Goal: Task Accomplishment & Management: Manage account settings

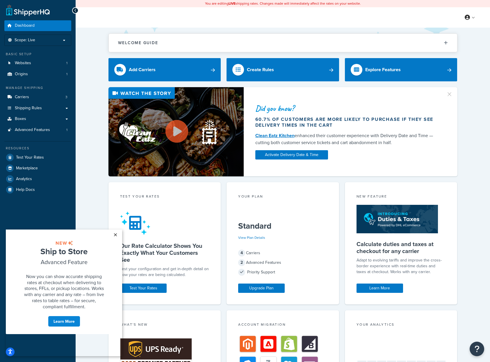
click at [116, 235] on link "×" at bounding box center [115, 235] width 10 height 10
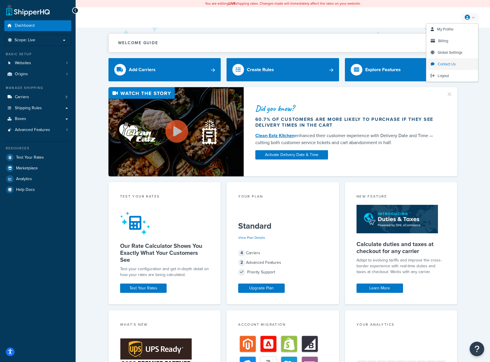
click at [446, 63] on span "Contact Us" at bounding box center [447, 64] width 18 height 6
click at [446, 30] on span "My Profile" at bounding box center [445, 29] width 16 height 6
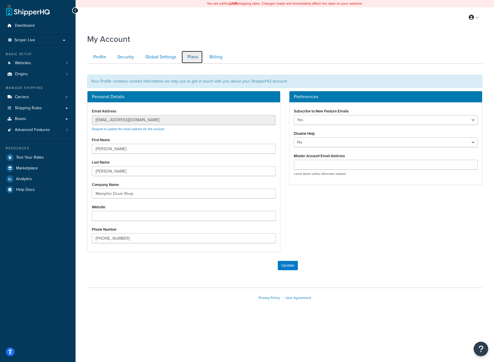
click at [191, 56] on link "Plans" at bounding box center [192, 57] width 22 height 13
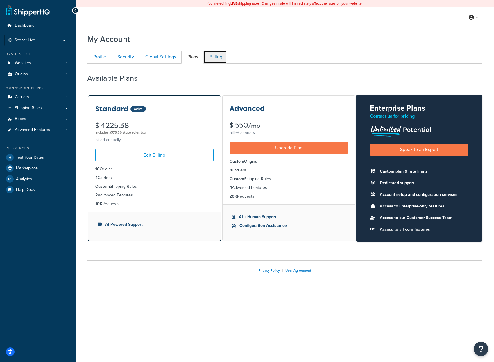
click at [214, 57] on link "Billing" at bounding box center [216, 57] width 24 height 13
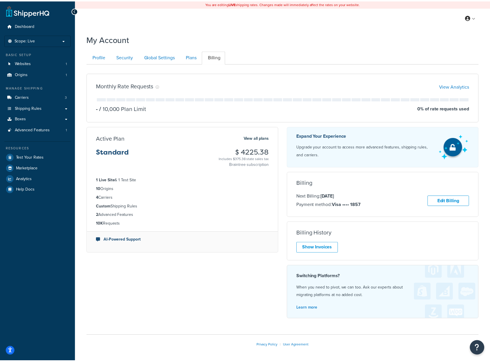
scroll to position [23, 0]
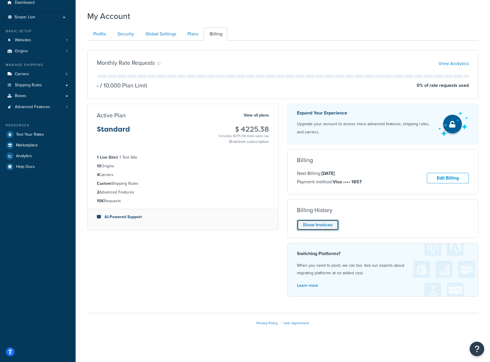
click at [323, 225] on link "Show Invoices" at bounding box center [318, 225] width 42 height 11
click at [323, 225] on div "Show Invoices" at bounding box center [383, 225] width 172 height 11
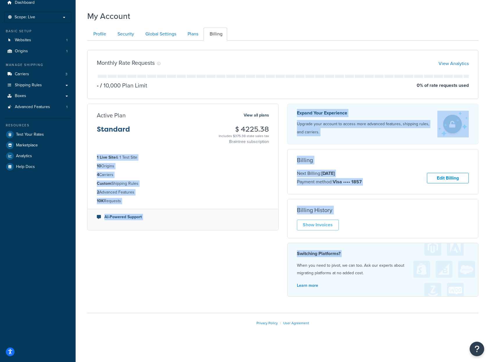
drag, startPoint x: 323, startPoint y: 225, endPoint x: 240, endPoint y: 147, distance: 113.4
click at [241, 153] on div "Monthly Rate Requests View Analytics - / 10,000 Plan Limit 0 % of rate requests…" at bounding box center [283, 173] width 400 height 256
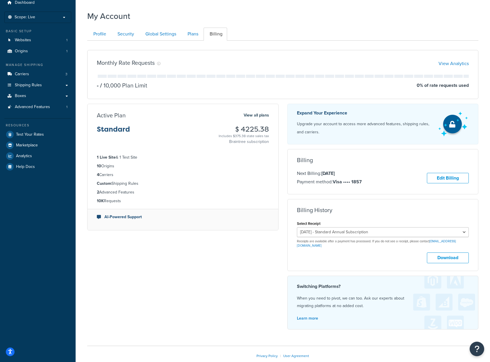
click at [240, 143] on p "Braintree subscription" at bounding box center [244, 142] width 50 height 6
click at [445, 176] on link "Edit Billing" at bounding box center [448, 178] width 42 height 11
click at [444, 176] on link "Edit Billing" at bounding box center [448, 178] width 42 height 11
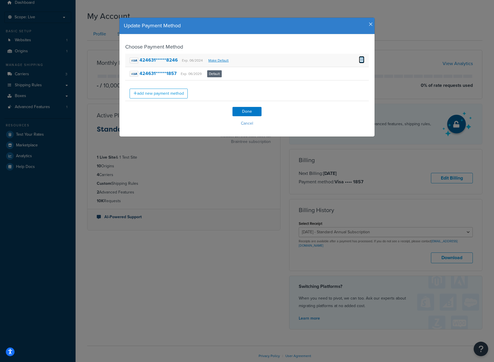
click at [359, 59] on span at bounding box center [362, 59] width 6 height 6
click at [244, 115] on input "Done" at bounding box center [247, 111] width 29 height 9
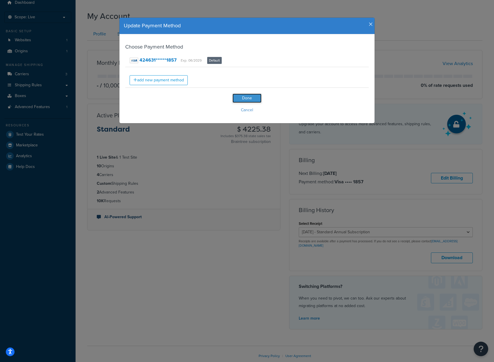
click at [246, 102] on input "Done" at bounding box center [247, 98] width 29 height 9
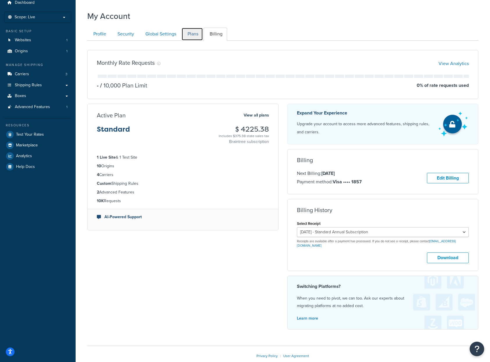
click at [187, 34] on link "Plans" at bounding box center [192, 34] width 22 height 13
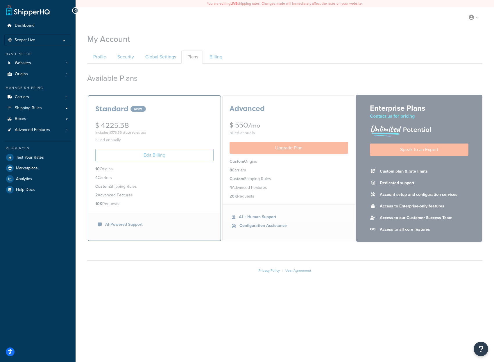
click at [218, 58] on div at bounding box center [285, 181] width 419 height 362
click at [215, 57] on div at bounding box center [285, 181] width 419 height 362
click at [214, 55] on div at bounding box center [285, 181] width 419 height 362
click at [168, 141] on div at bounding box center [285, 181] width 419 height 362
click at [477, 17] on div at bounding box center [285, 181] width 419 height 362
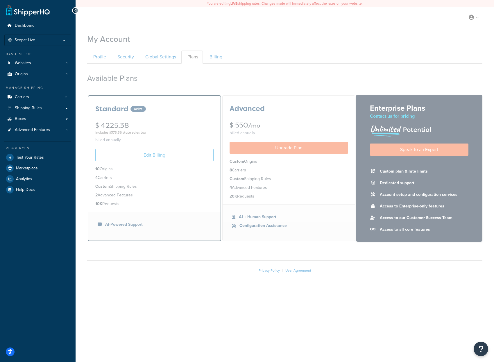
click at [400, 32] on div at bounding box center [285, 181] width 419 height 362
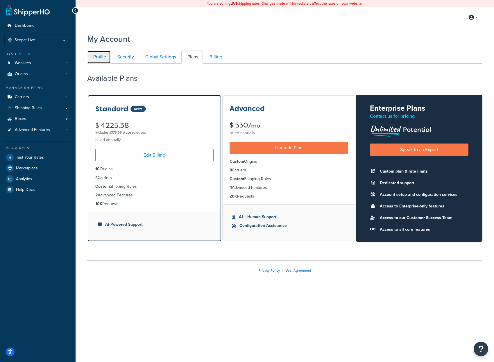
click at [100, 56] on link "Profile" at bounding box center [99, 57] width 24 height 13
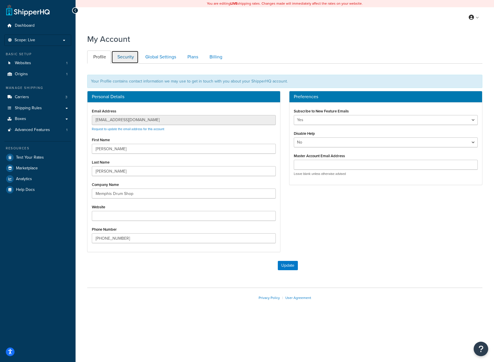
click at [121, 56] on link "Security" at bounding box center [124, 57] width 27 height 13
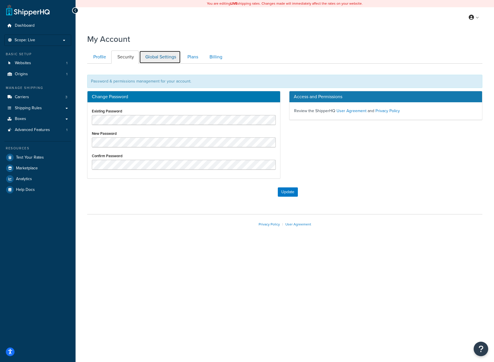
click at [150, 56] on link "Global Settings" at bounding box center [160, 57] width 42 height 13
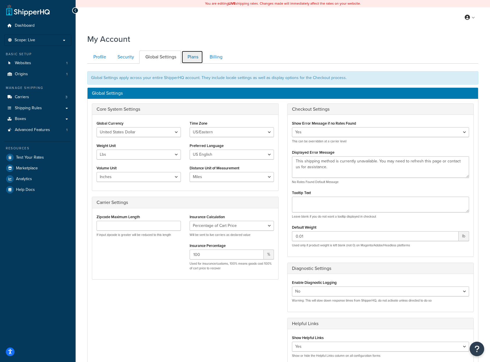
click at [191, 53] on link "Plans" at bounding box center [192, 57] width 22 height 13
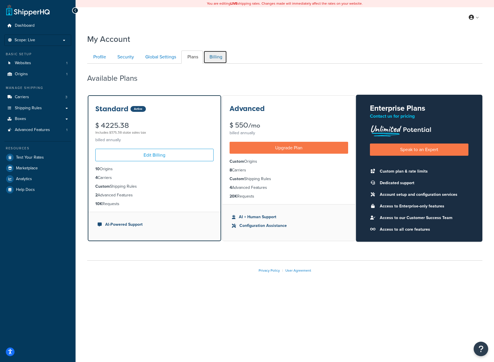
click at [214, 56] on link "Billing" at bounding box center [216, 57] width 24 height 13
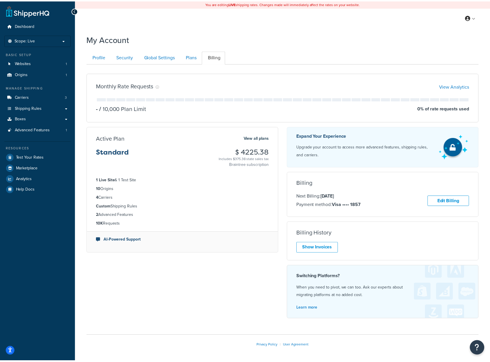
scroll to position [23, 0]
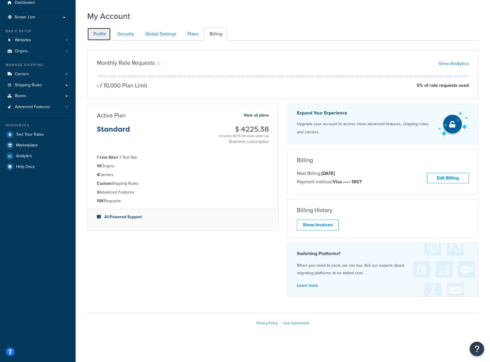
click at [105, 34] on link "Profile" at bounding box center [99, 34] width 24 height 13
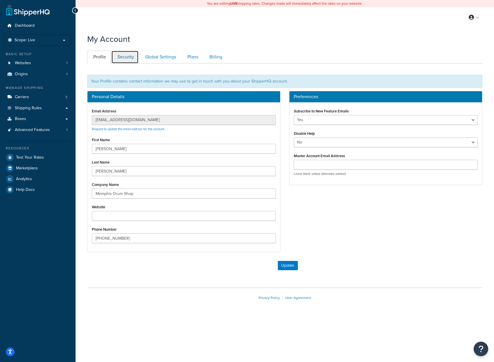
click at [134, 58] on link "Security" at bounding box center [124, 57] width 27 height 13
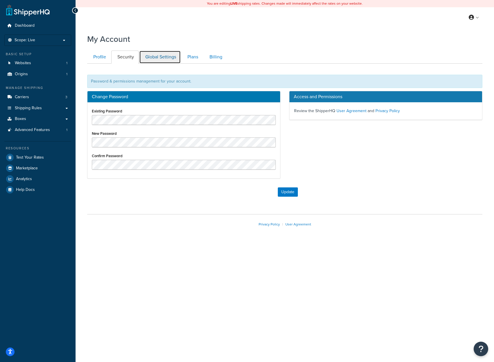
click at [163, 59] on link "Global Settings" at bounding box center [160, 57] width 42 height 13
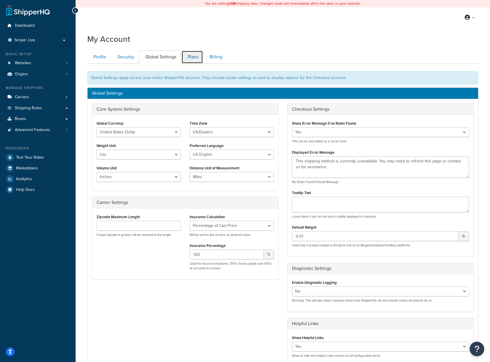
click at [196, 53] on link "Plans" at bounding box center [192, 57] width 22 height 13
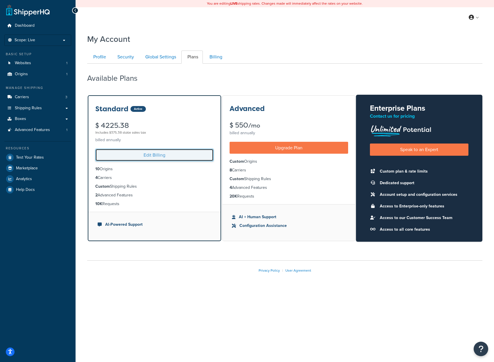
click at [148, 157] on link "Edit Billing" at bounding box center [154, 155] width 118 height 13
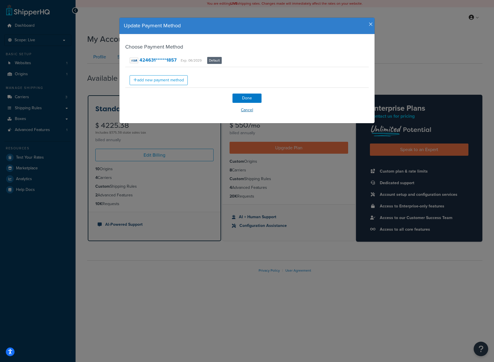
click at [241, 111] on button "Cancel" at bounding box center [247, 110] width 244 height 9
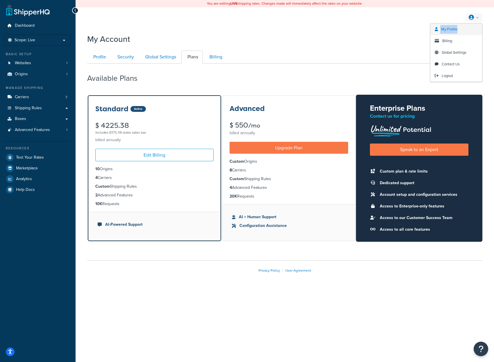
drag, startPoint x: 473, startPoint y: 17, endPoint x: 460, endPoint y: 30, distance: 18.3
click at [466, 22] on li "My Profile Billing Global Settings Contact Us Logout" at bounding box center [474, 17] width 17 height 9
click at [455, 29] on span "My Profile" at bounding box center [449, 29] width 16 height 6
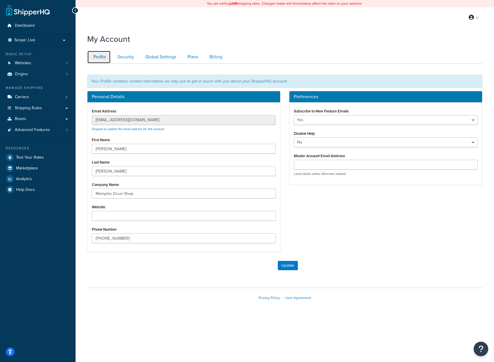
click at [95, 56] on link "Profile" at bounding box center [99, 57] width 24 height 13
click at [20, 26] on span "Dashboard" at bounding box center [25, 25] width 20 height 5
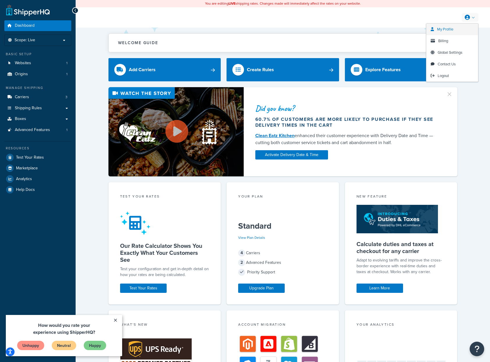
click at [447, 26] on link "My Profile" at bounding box center [452, 30] width 52 height 12
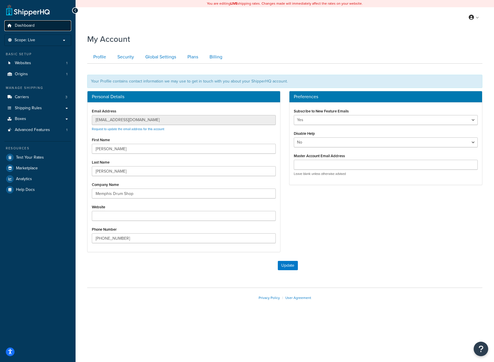
click at [25, 26] on span "Dashboard" at bounding box center [25, 25] width 20 height 5
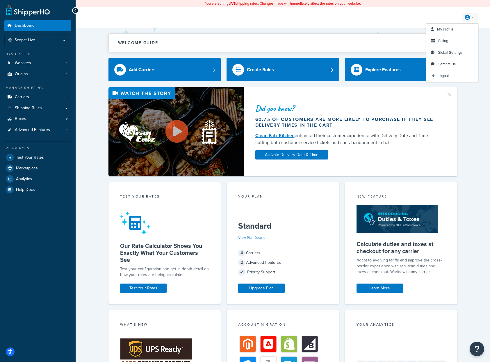
click at [471, 17] on link at bounding box center [470, 17] width 17 height 9
click at [449, 52] on span "Global Settings" at bounding box center [450, 53] width 25 height 6
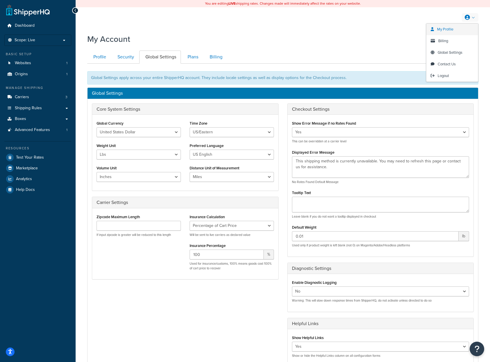
click at [450, 28] on span "My Profile" at bounding box center [445, 29] width 16 height 6
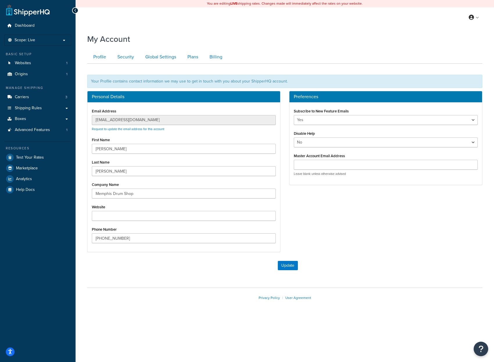
click at [81, 120] on div "My Account Contact Us Send Us A Message Contact Information Name * Email * Comp…" at bounding box center [285, 177] width 419 height 292
click at [472, 17] on icon at bounding box center [471, 17] width 5 height 5
click at [450, 77] on span "Logout" at bounding box center [447, 76] width 11 height 6
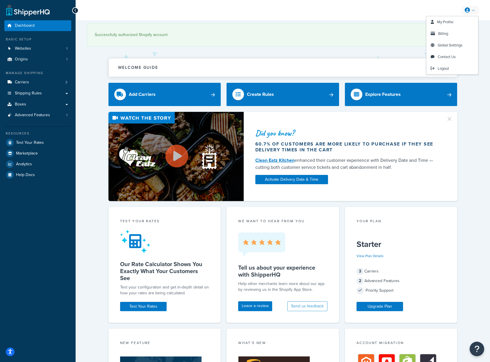
click at [472, 10] on link at bounding box center [470, 10] width 17 height 9
click at [442, 20] on span "My Profile" at bounding box center [445, 22] width 16 height 6
